Goal: Contribute content: Add original content to the website for others to see

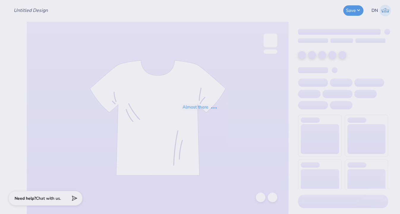
type input "ADPI DUDE'S WEEKEND MERCH"
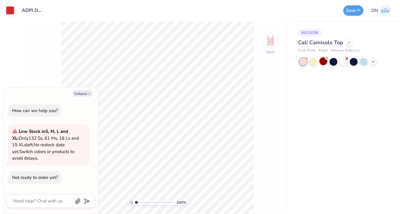
click at [322, 65] on div at bounding box center [324, 61] width 8 height 8
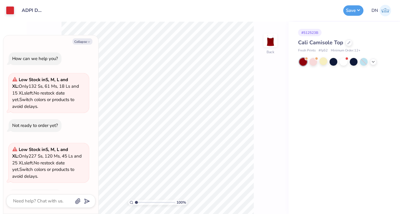
scroll to position [18, 0]
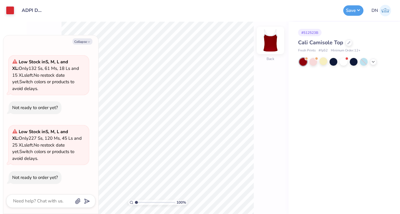
click at [269, 39] on img at bounding box center [271, 41] width 24 height 24
click at [274, 45] on img at bounding box center [271, 41] width 24 height 24
click at [80, 40] on button "Collapse" at bounding box center [83, 41] width 20 height 6
type textarea "x"
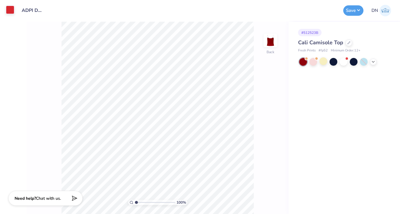
click at [12, 11] on div at bounding box center [10, 10] width 8 height 8
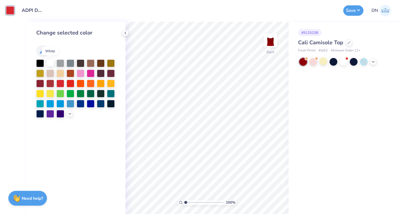
click at [50, 61] on div at bounding box center [50, 63] width 8 height 8
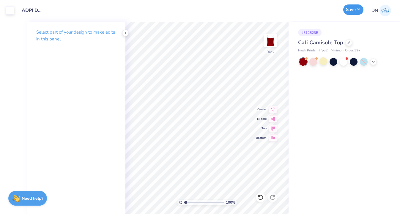
click at [348, 15] on div "Save" at bounding box center [353, 10] width 20 height 10
click at [310, 105] on div "# 512523B Cali Camisole Top Fresh Prints # fp52 Minimum Order: 12 +" at bounding box center [345, 118] width 112 height 192
click at [350, 12] on button "Save" at bounding box center [353, 9] width 20 height 10
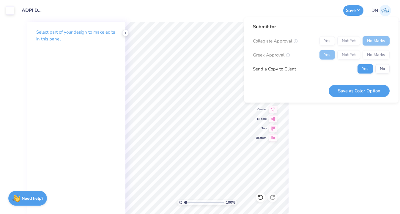
click at [374, 68] on div "Yes No" at bounding box center [374, 69] width 32 height 10
click at [379, 70] on button "No" at bounding box center [383, 69] width 14 height 10
click at [357, 93] on button "Save as Color Option" at bounding box center [359, 91] width 61 height 12
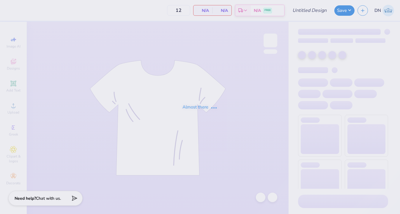
type input "ADPI DUDE'S WEEKEND MERCH"
type input "50"
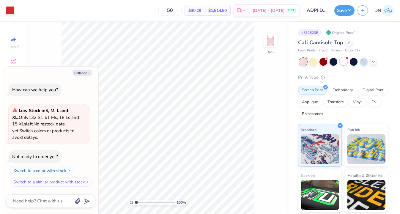
click at [341, 63] on div at bounding box center [344, 61] width 8 height 8
type textarea "x"
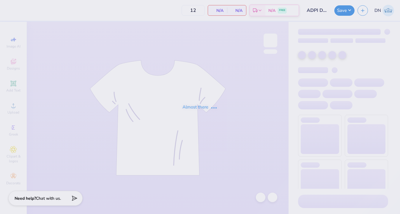
type input "50"
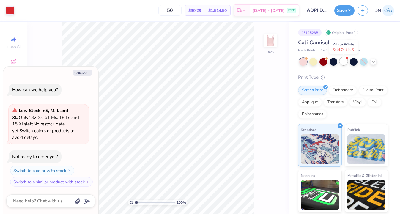
click at [343, 59] on div at bounding box center [344, 61] width 8 height 8
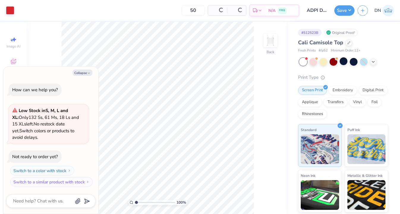
type textarea "x"
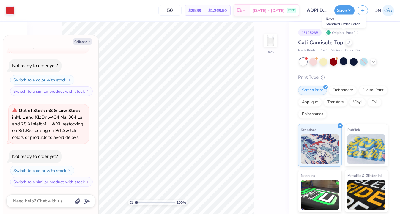
scroll to position [44, 0]
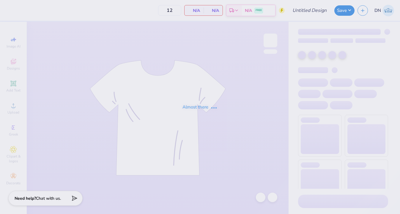
type input "ADPI DUDE'S WEEKEND MERCH"
type input "50"
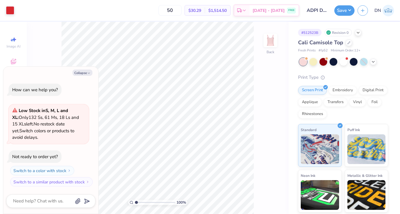
type textarea "x"
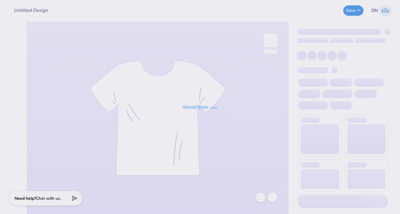
type input "ADPI DUDE'S WEEKEND MERCH"
